Goal: Information Seeking & Learning: Learn about a topic

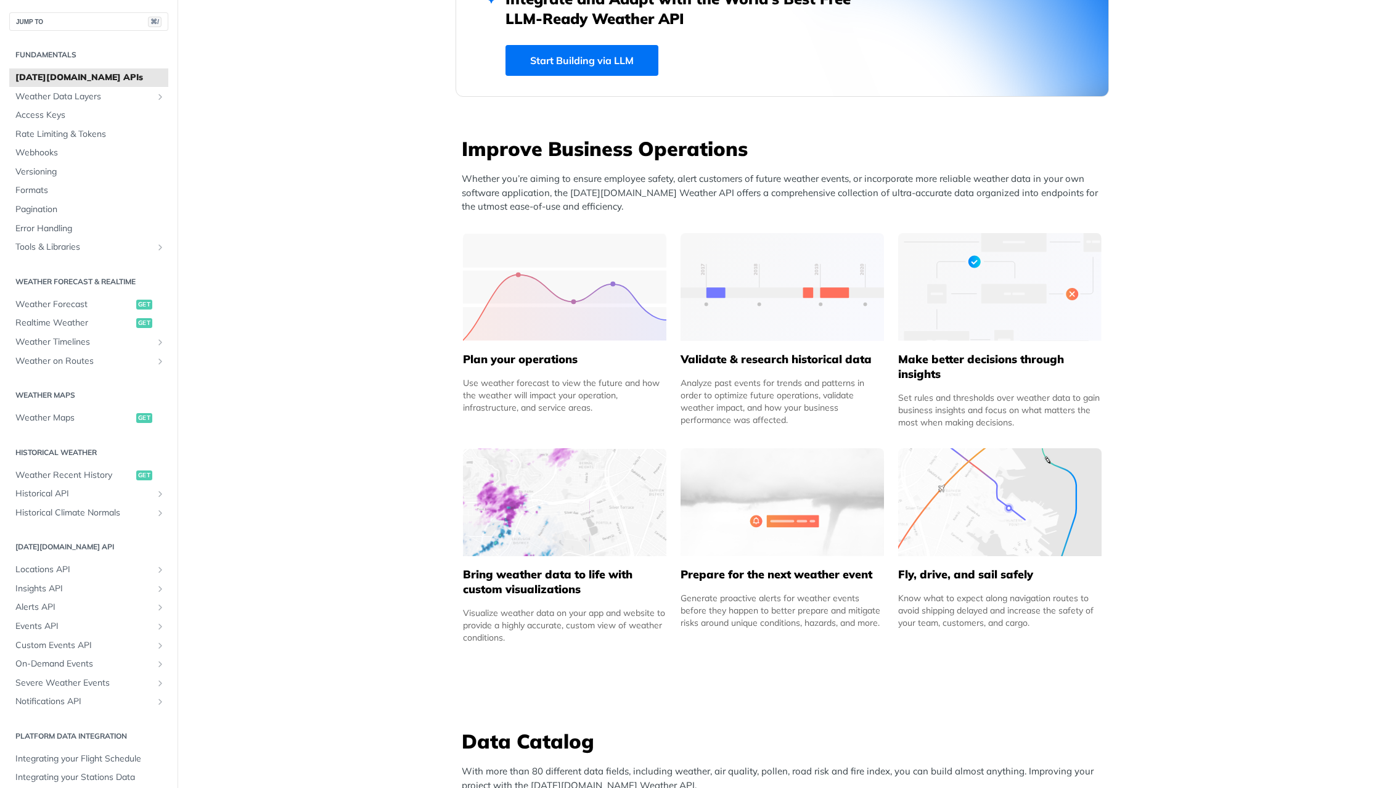
scroll to position [383, 0]
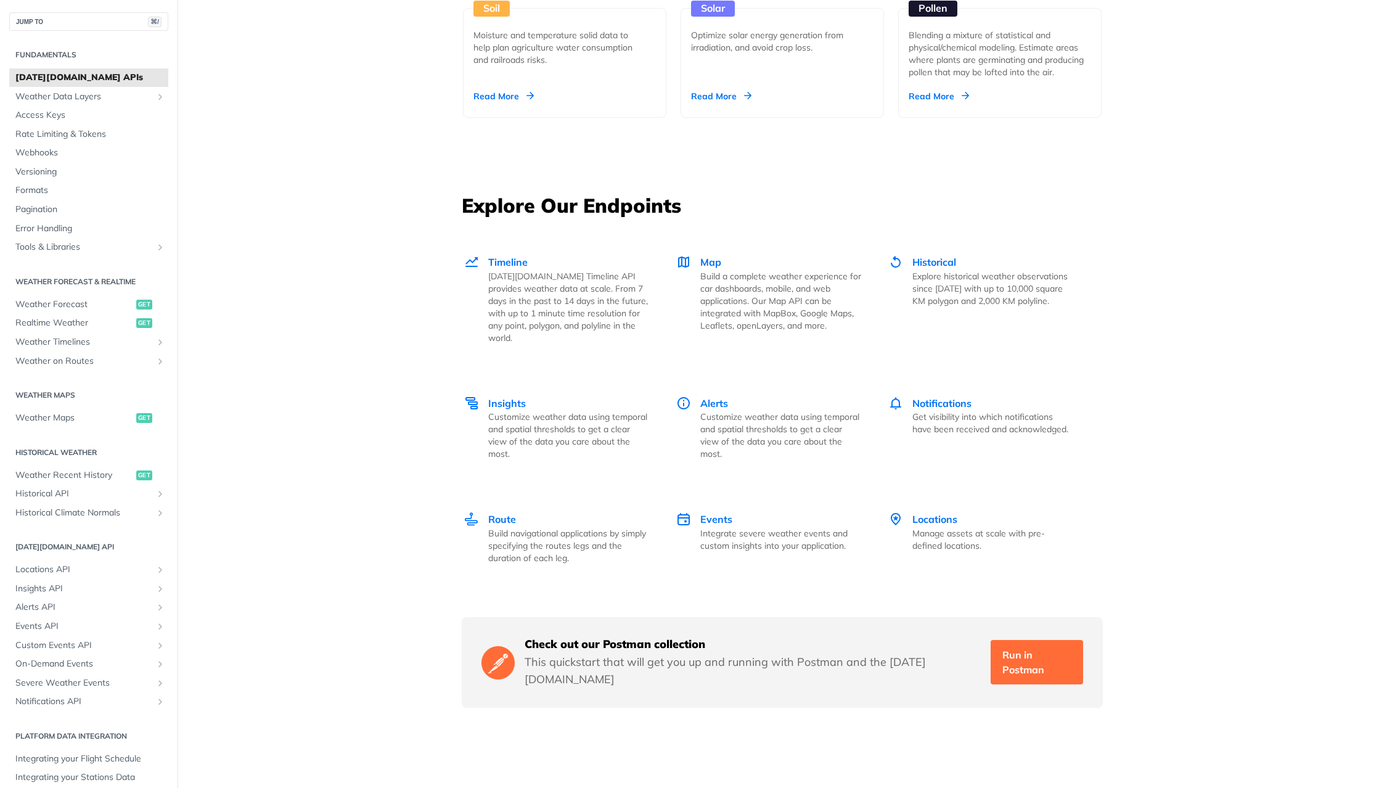
scroll to position [1533, 0]
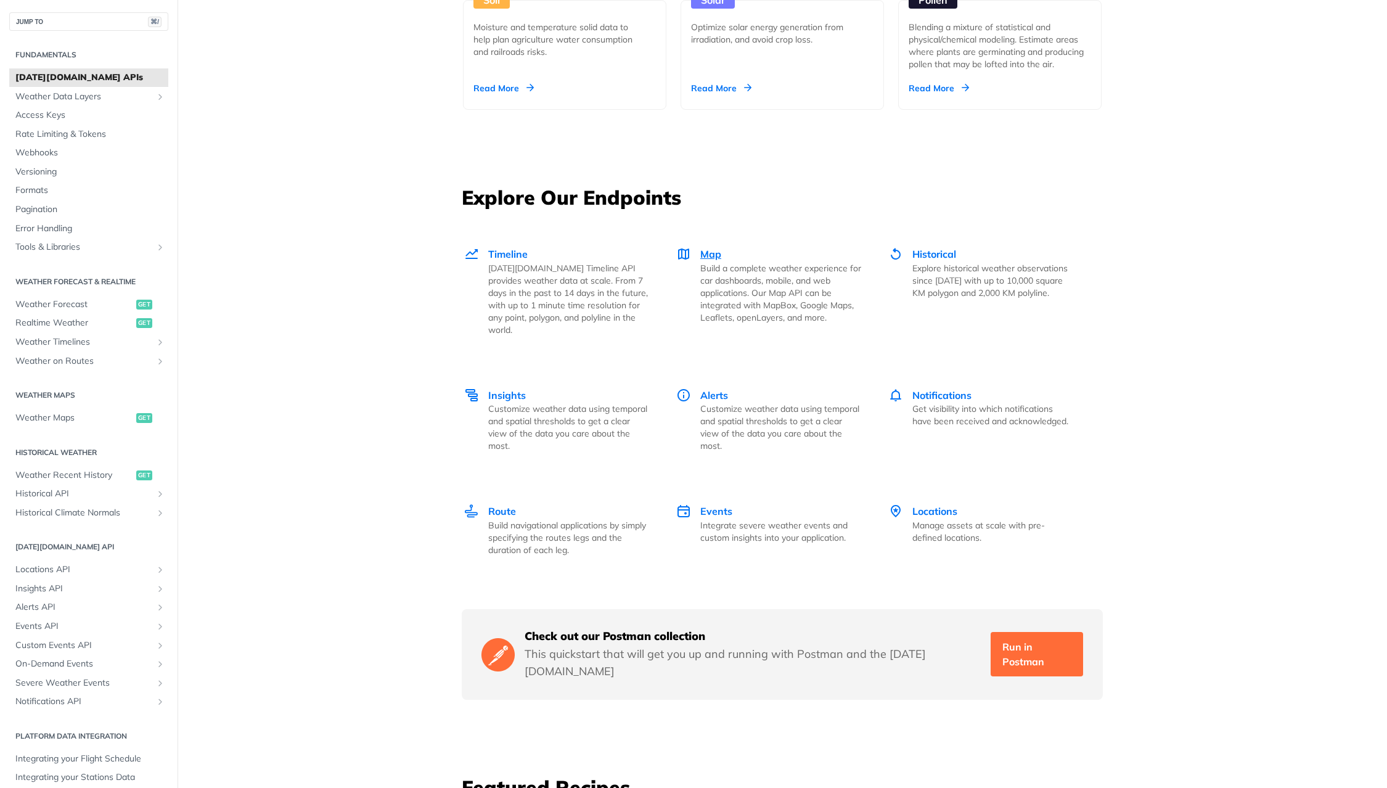
click at [756, 269] on p "Build a complete weather experience for car dashboards, mobile, and web applica…" at bounding box center [780, 293] width 161 height 62
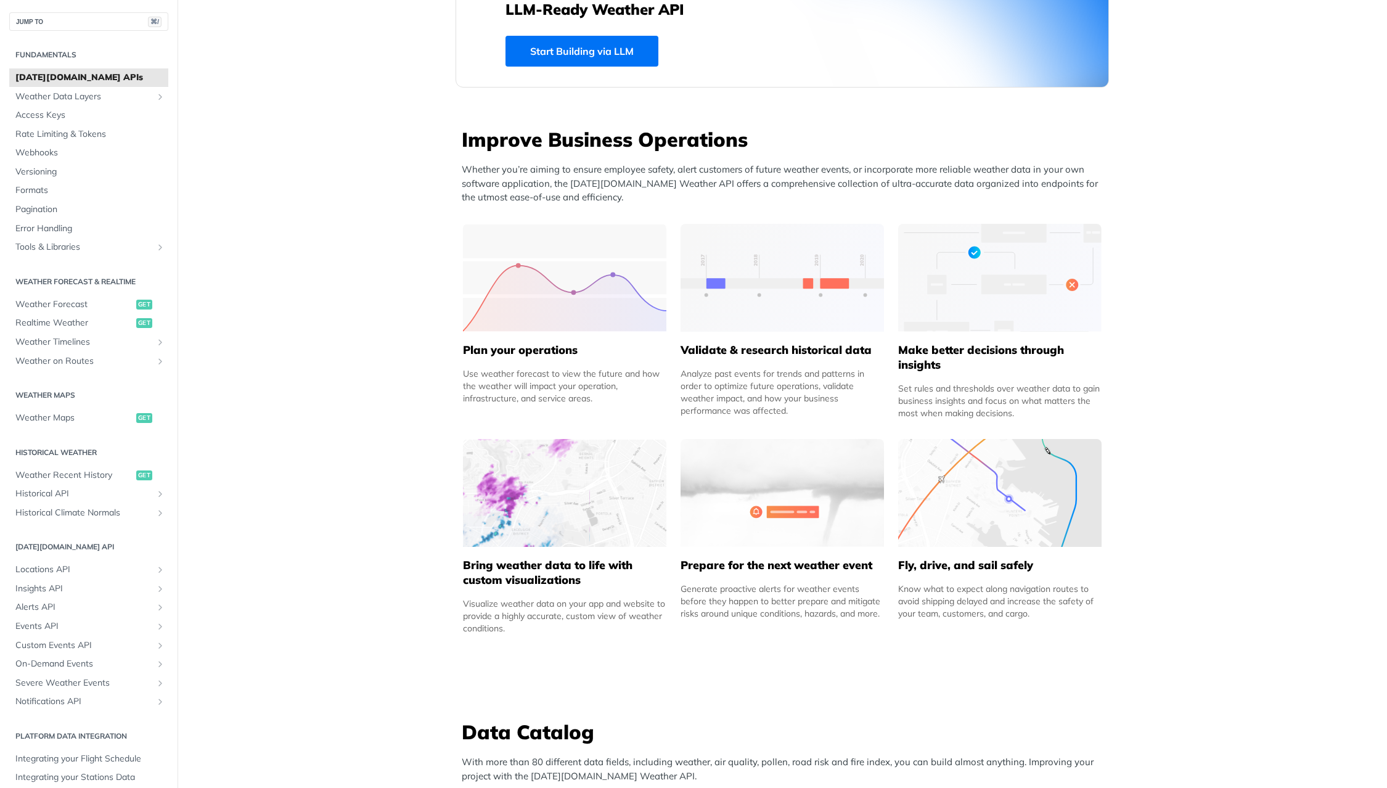
scroll to position [0, 0]
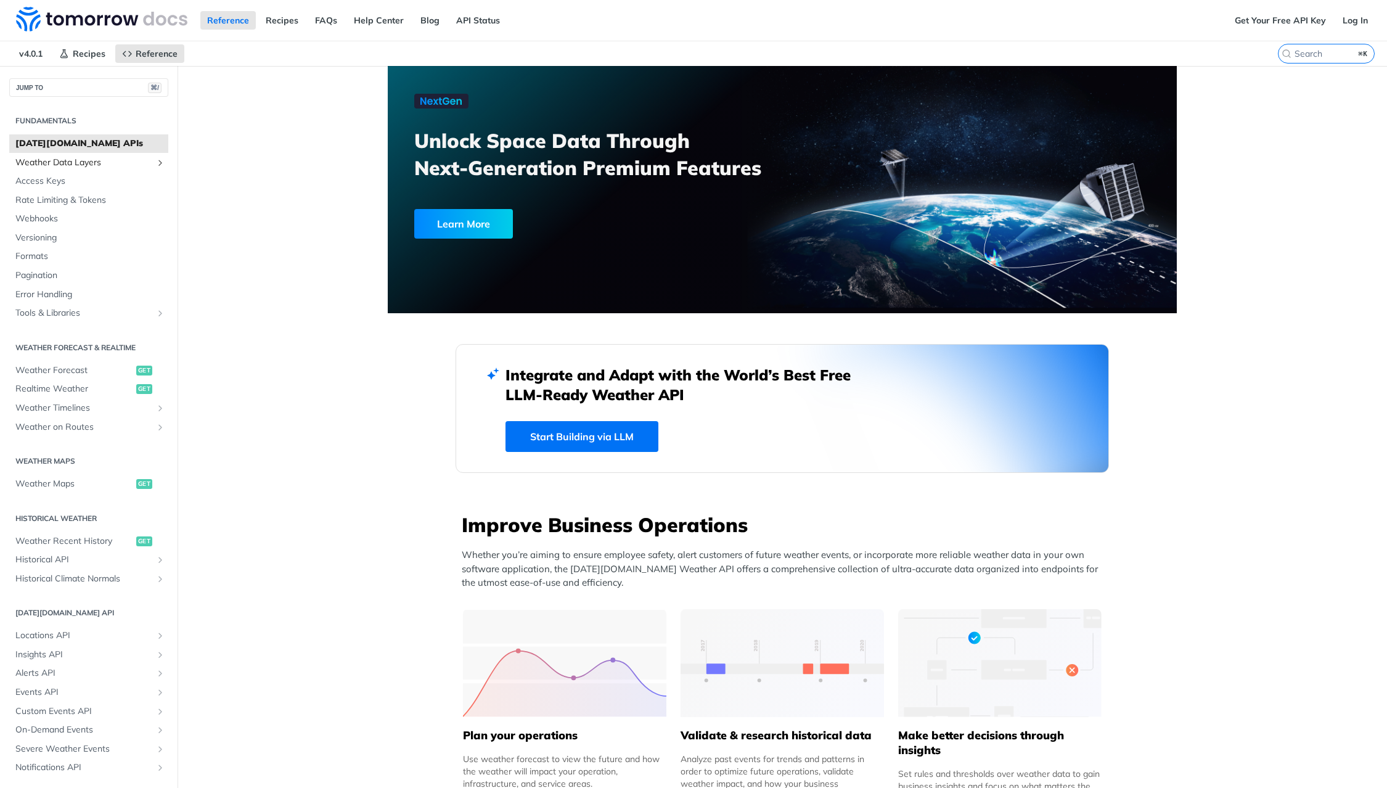
click at [72, 158] on span "Weather Data Layers" at bounding box center [83, 163] width 137 height 12
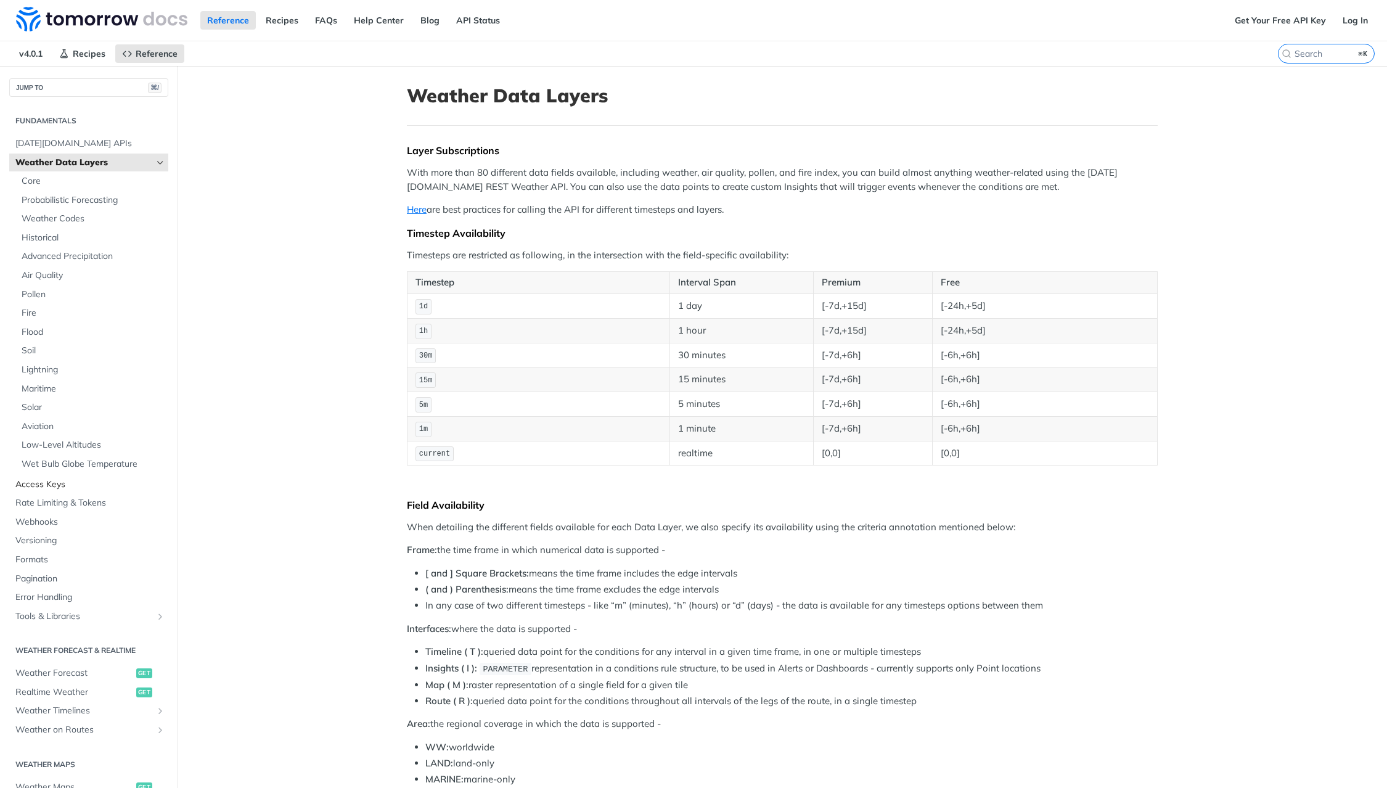
click at [68, 488] on span "Access Keys" at bounding box center [90, 484] width 150 height 12
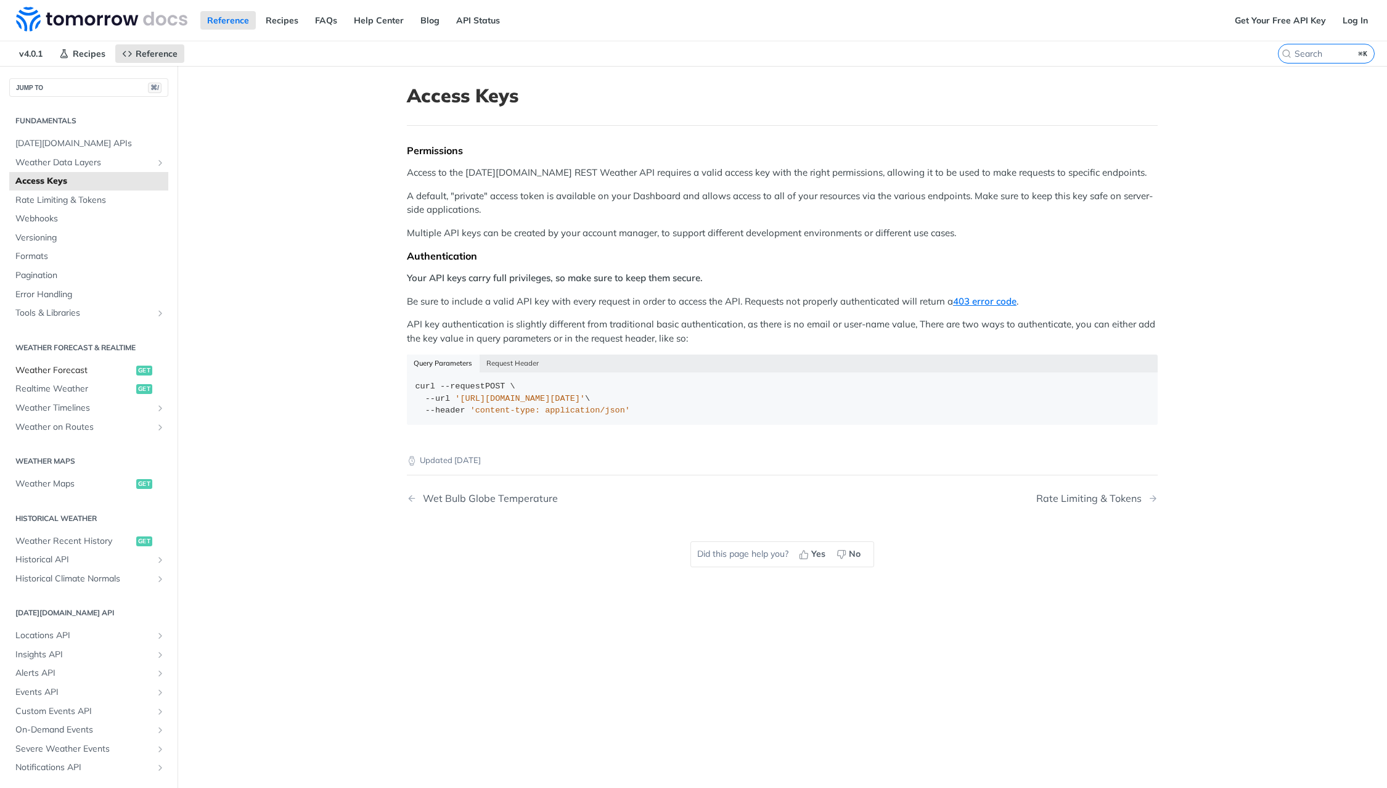
click at [61, 367] on span "Weather Forecast" at bounding box center [74, 370] width 118 height 12
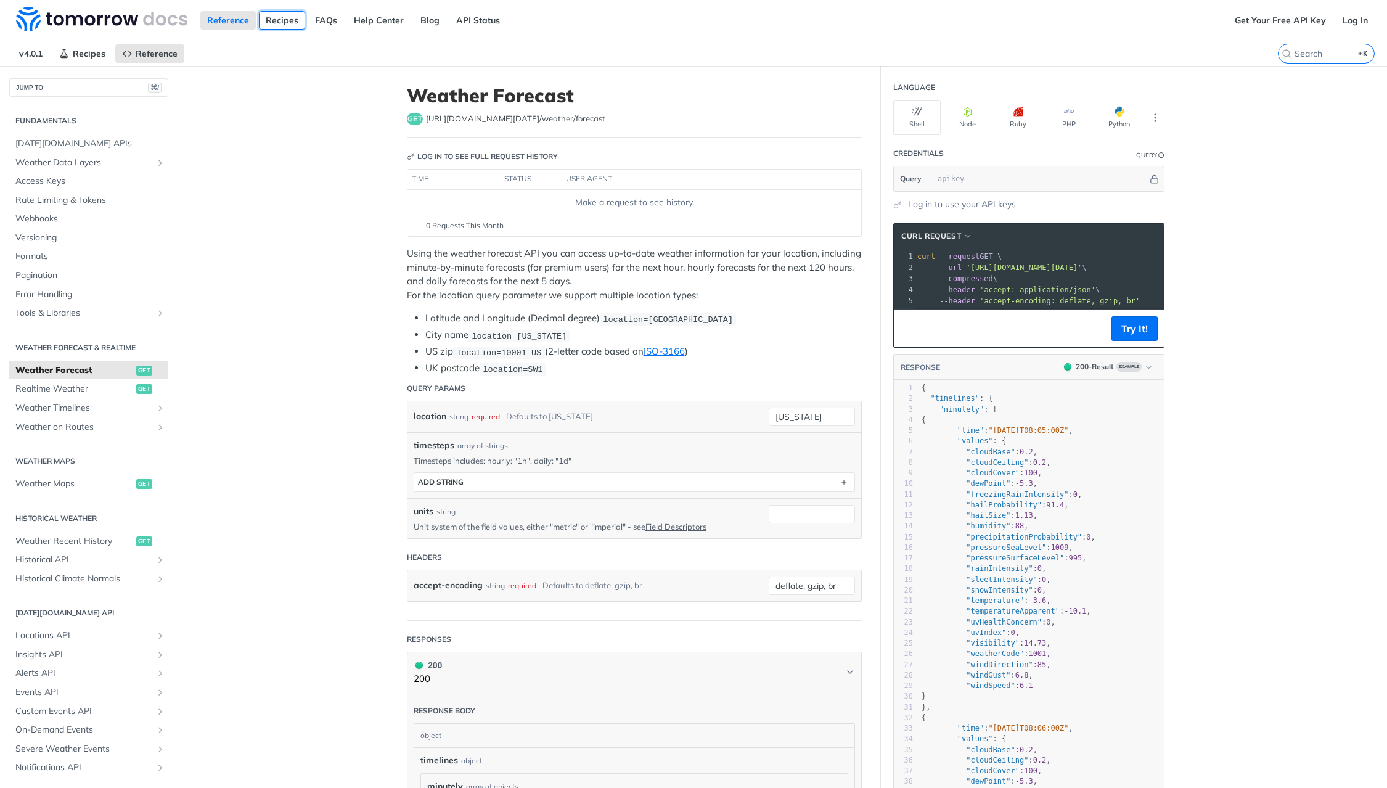
click at [296, 22] on link "Recipes" at bounding box center [282, 20] width 46 height 18
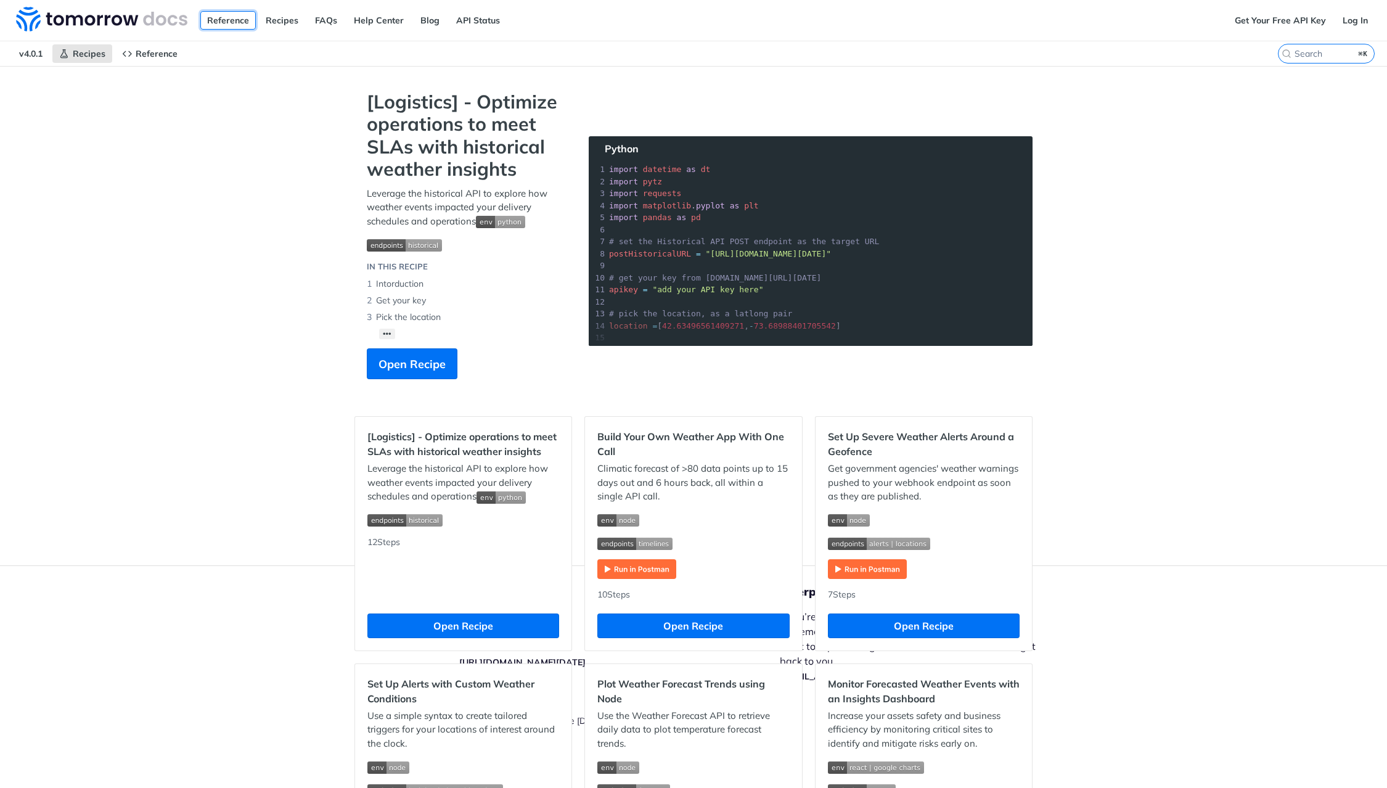
click at [214, 26] on link "Reference" at bounding box center [227, 20] width 55 height 18
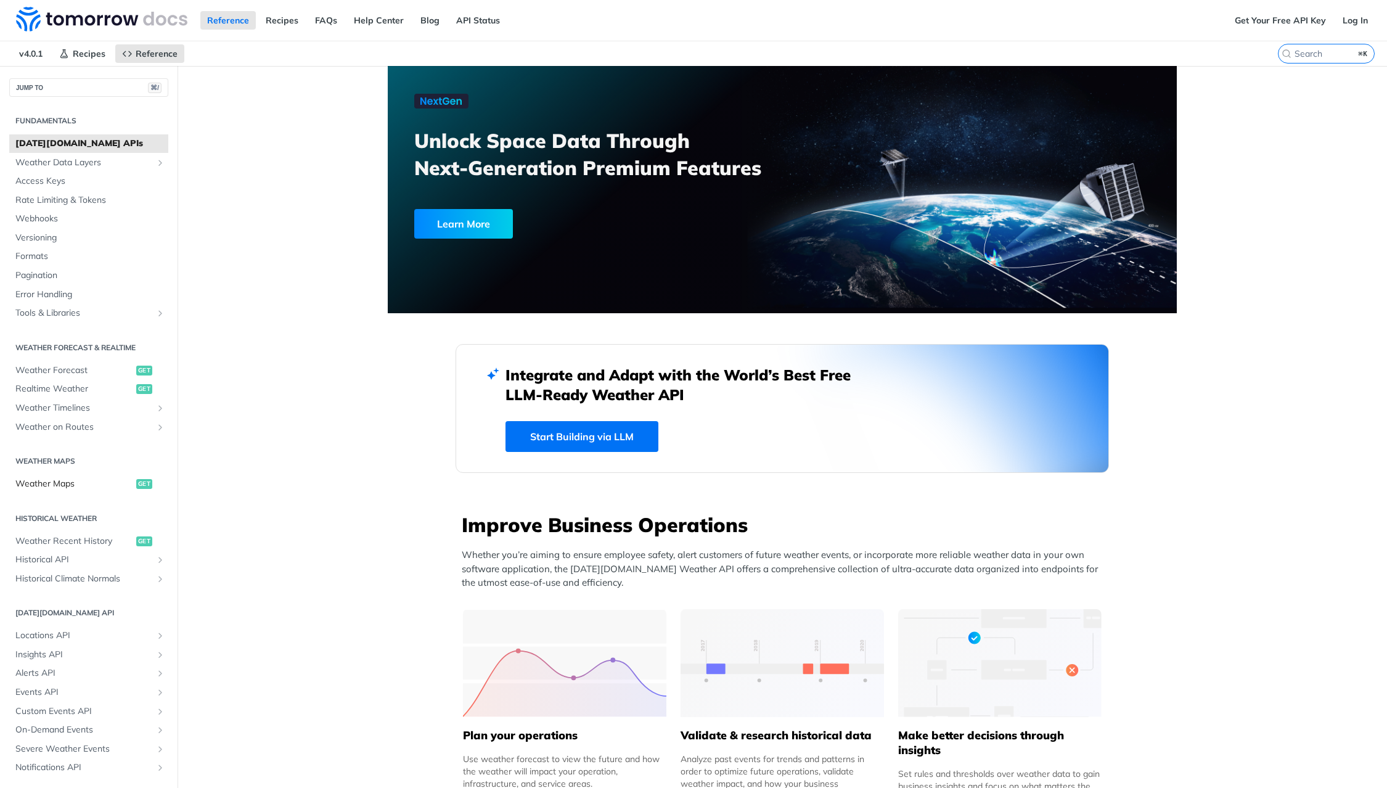
click at [69, 481] on span "Weather Maps" at bounding box center [74, 484] width 118 height 12
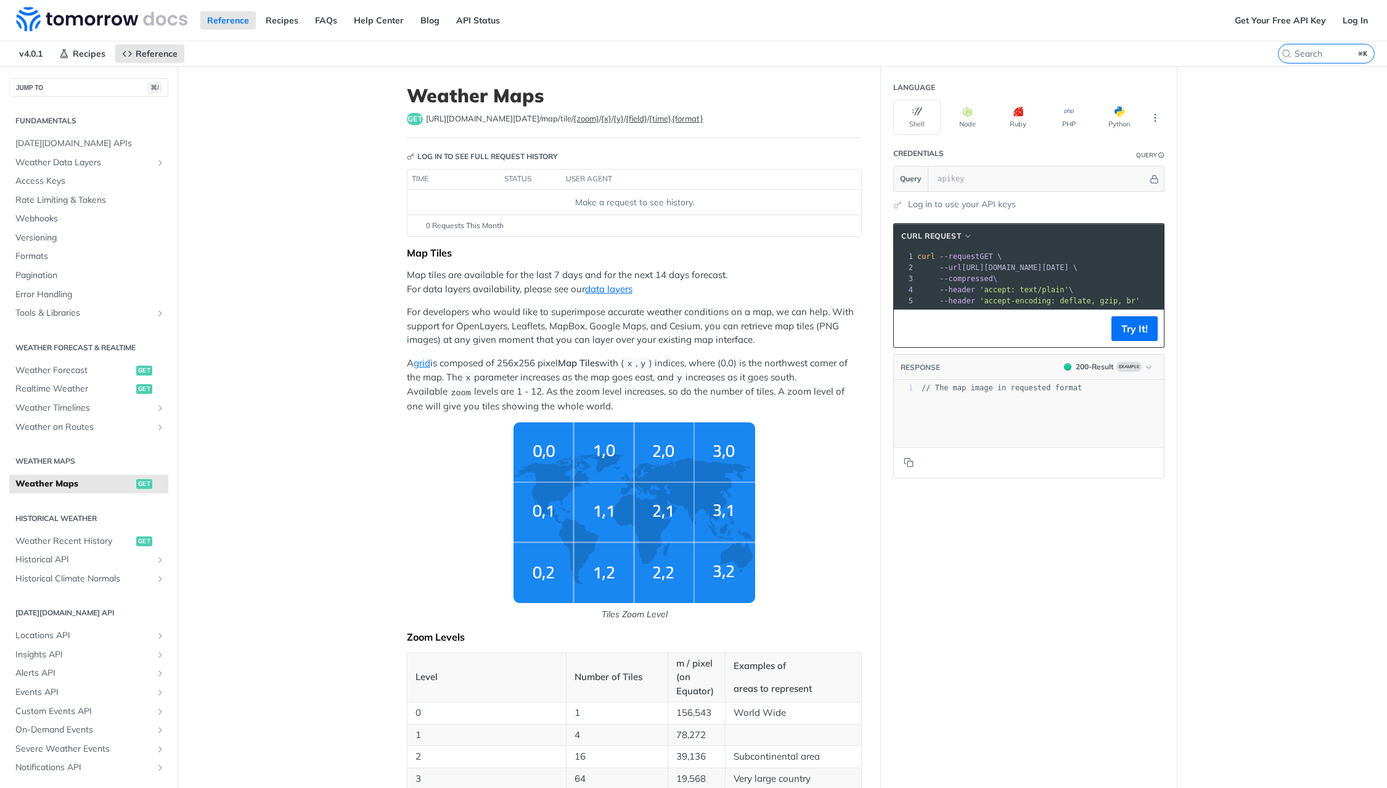
click at [552, 457] on img "Tiles Zoom Level" at bounding box center [634, 512] width 242 height 181
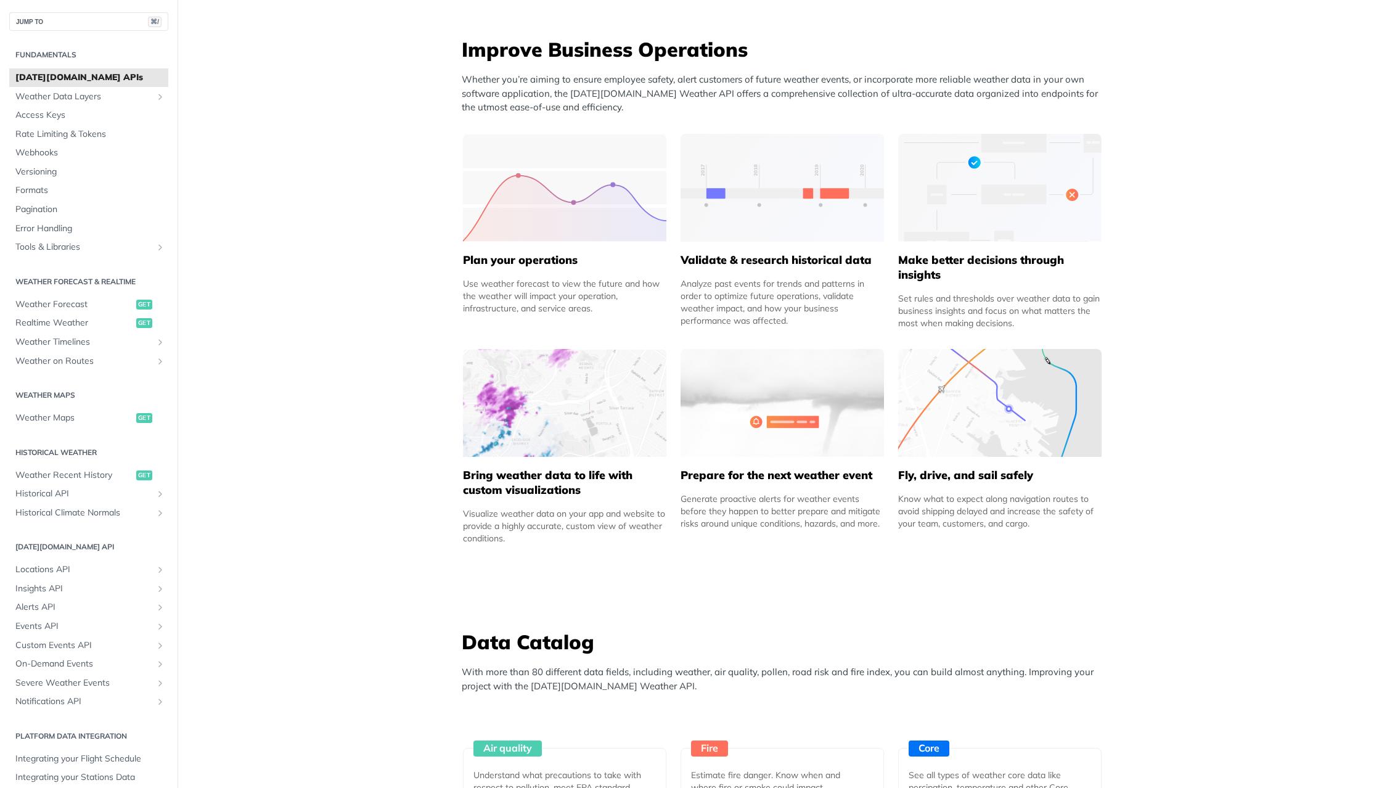
scroll to position [468, 0]
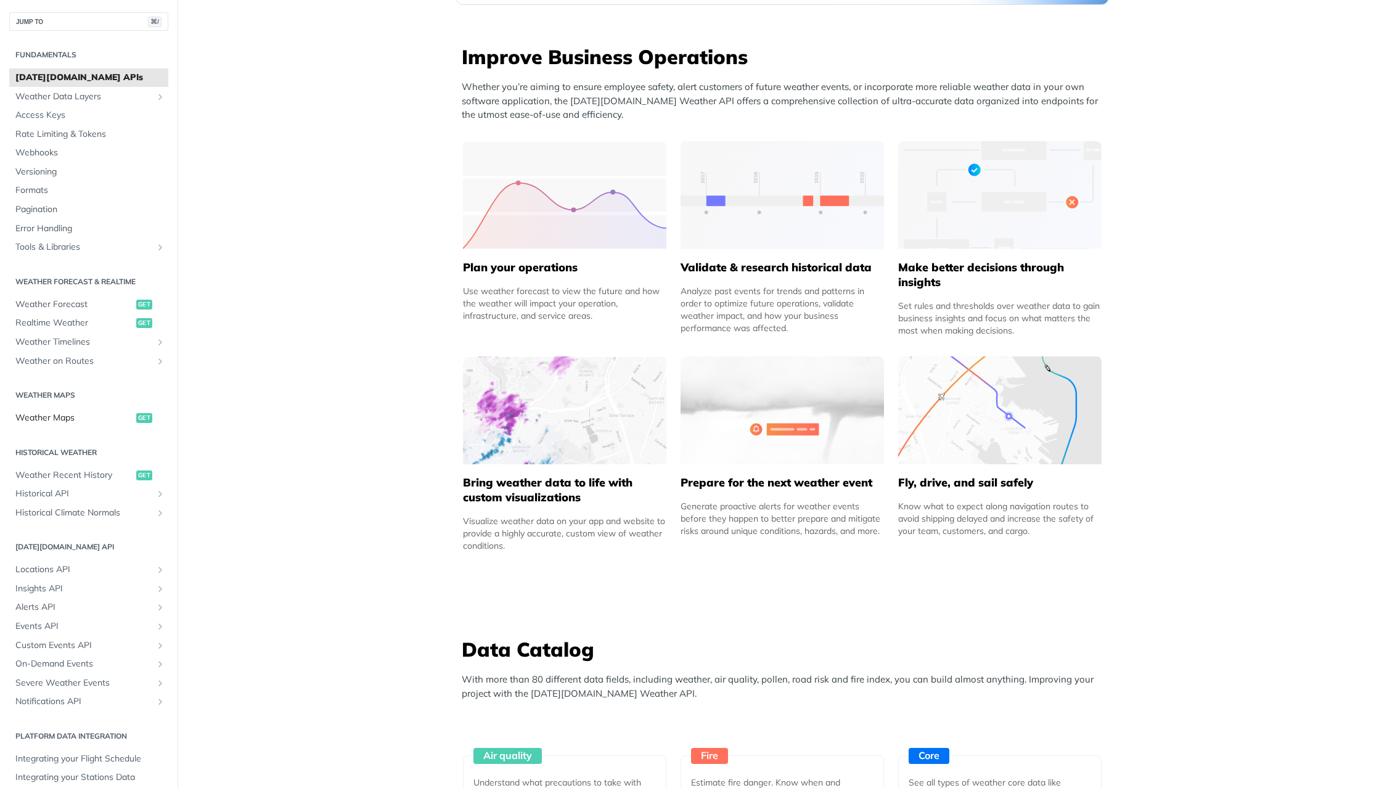
click at [68, 417] on span "Weather Maps" at bounding box center [74, 418] width 118 height 12
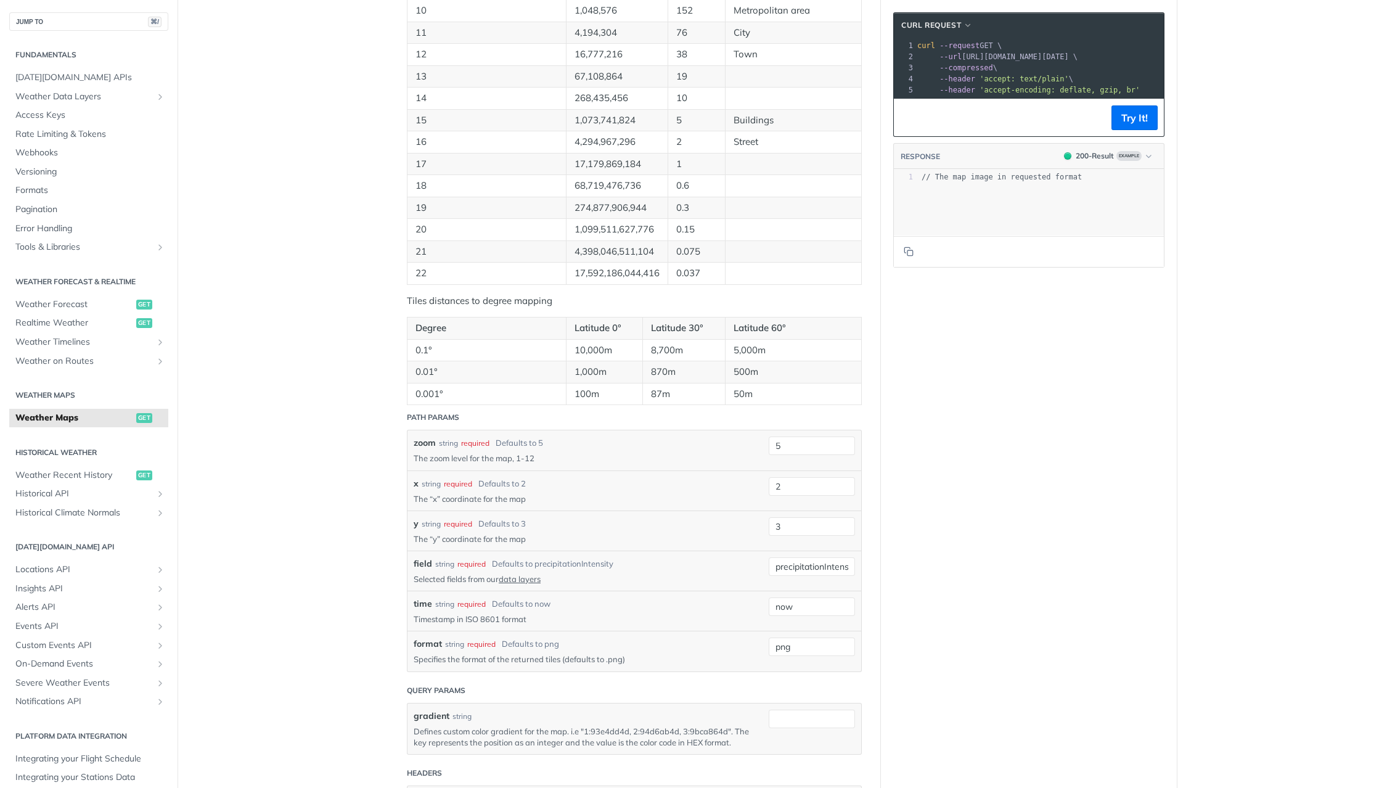
scroll to position [1047, 0]
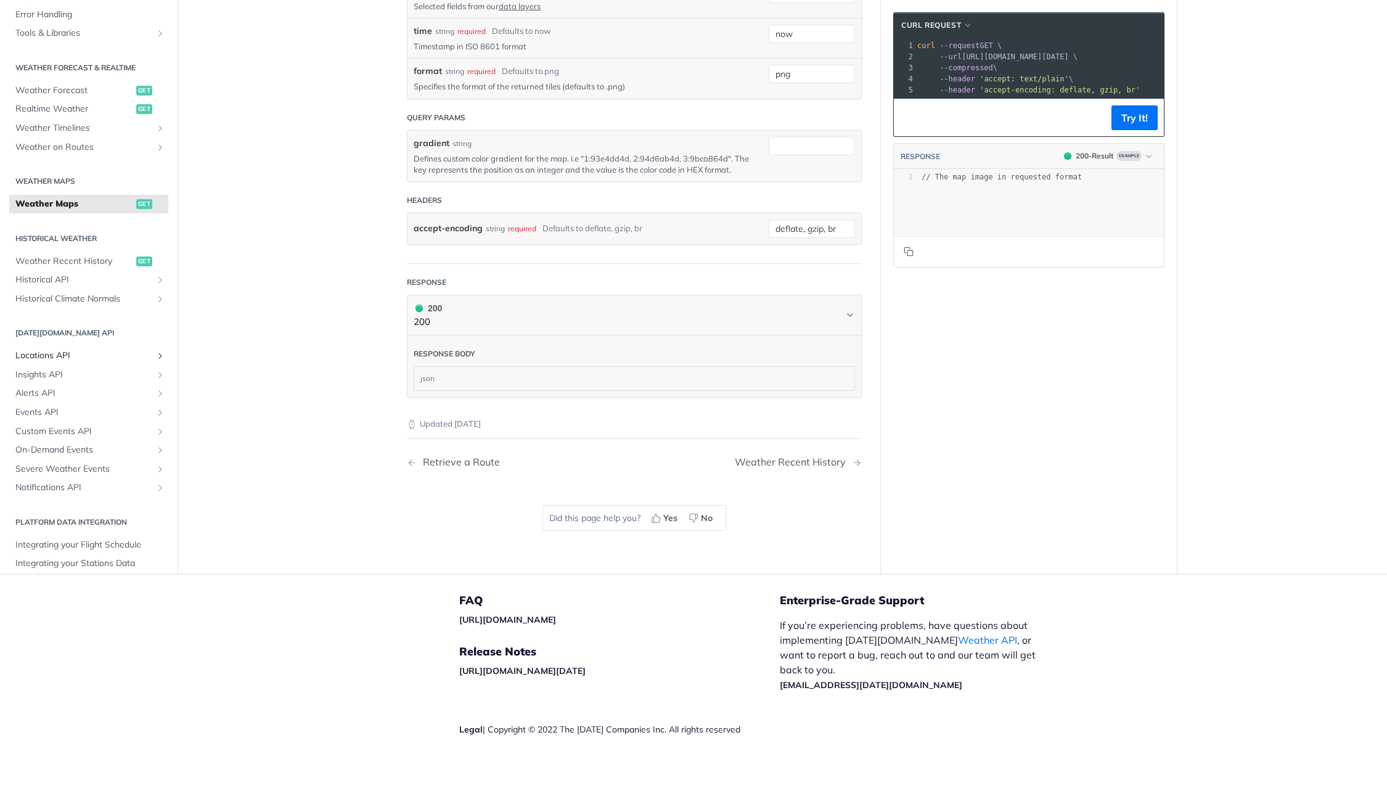
click at [57, 354] on span "Locations API" at bounding box center [83, 355] width 137 height 12
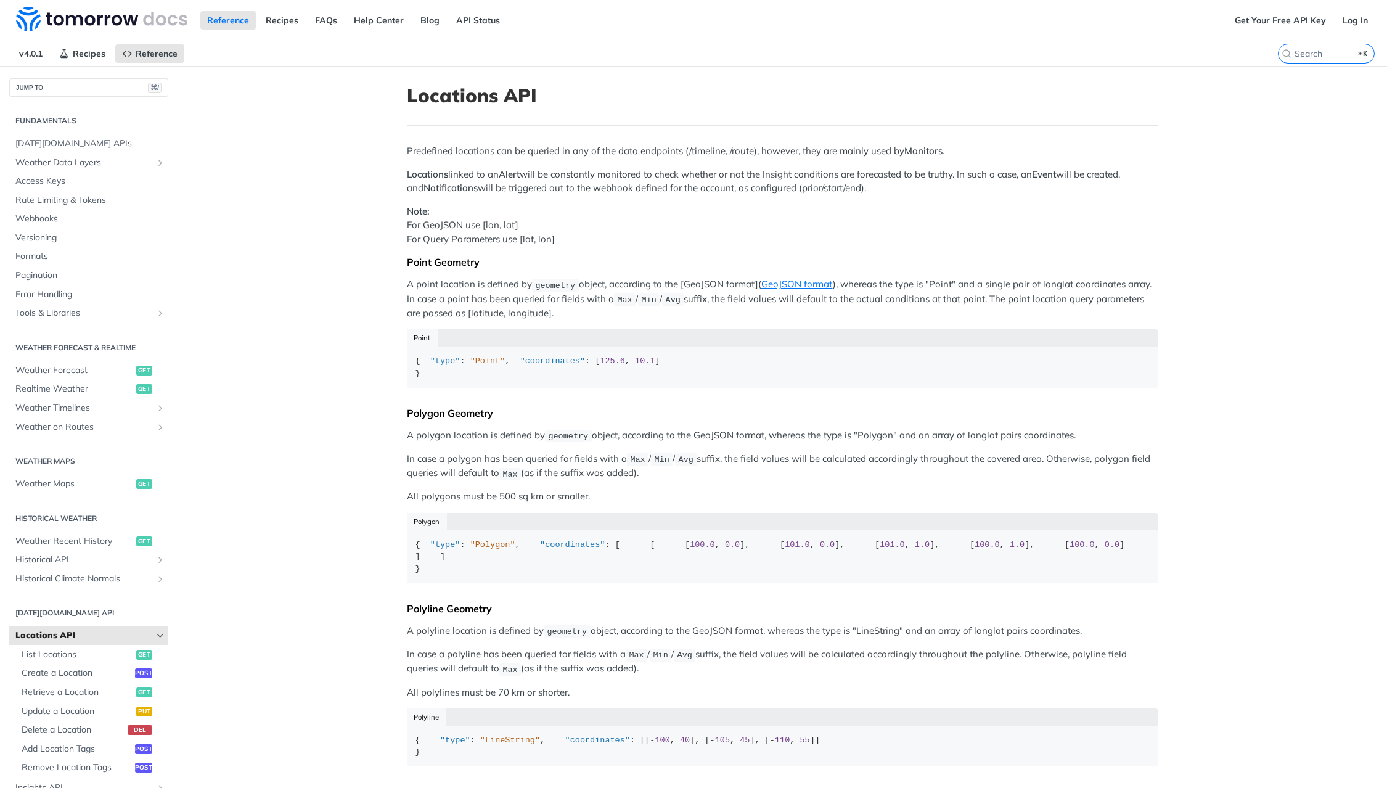
scroll to position [7, 0]
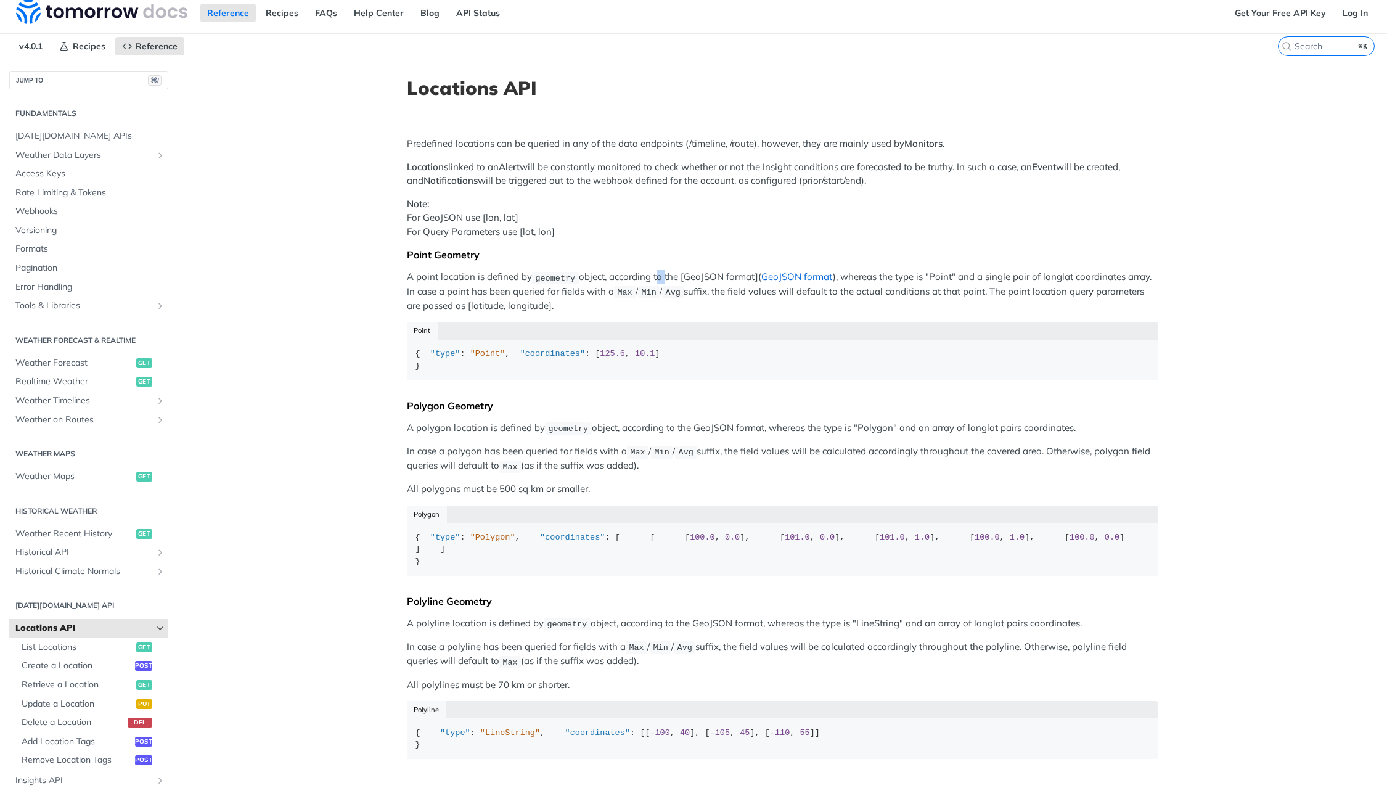
click at [779, 277] on link "GeoJSON format" at bounding box center [796, 277] width 71 height 12
